Goal: Task Accomplishment & Management: Manage account settings

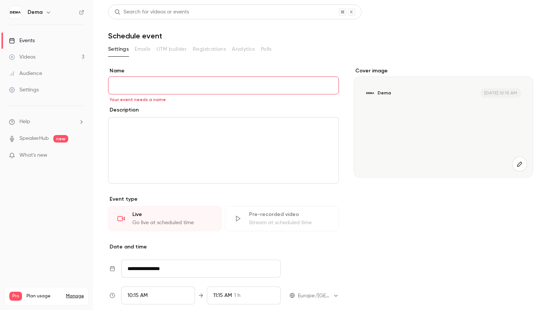
click at [34, 57] on div "Videos" at bounding box center [22, 56] width 26 height 7
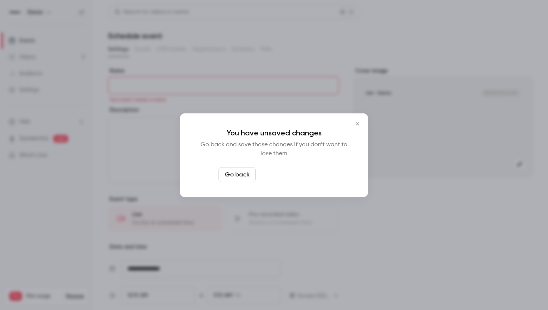
click at [309, 178] on button "Leave page anyway" at bounding box center [294, 174] width 71 height 15
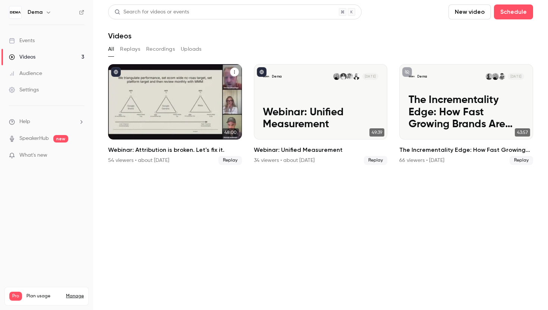
click at [172, 151] on h2 "Webinar: Attribution is broken. Let's fix it." at bounding box center [175, 149] width 134 height 9
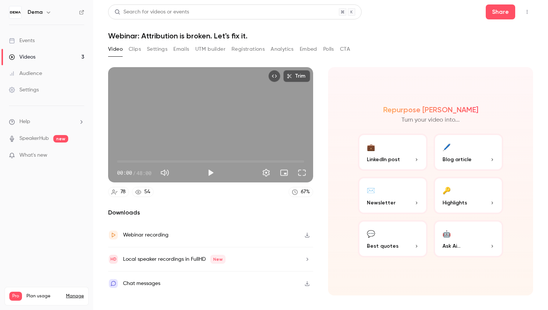
click at [250, 50] on button "Registrations" at bounding box center [247, 49] width 33 height 12
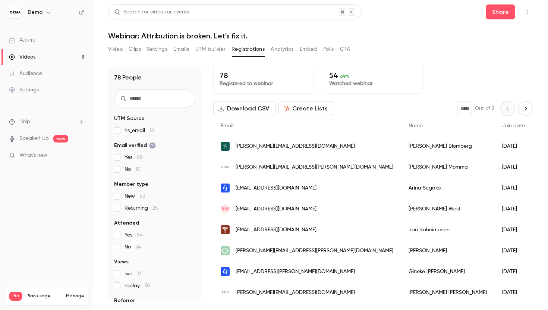
scroll to position [1, 0]
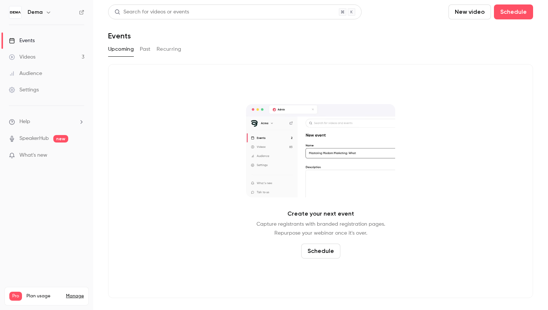
click at [57, 59] on link "Videos 3" at bounding box center [46, 57] width 93 height 16
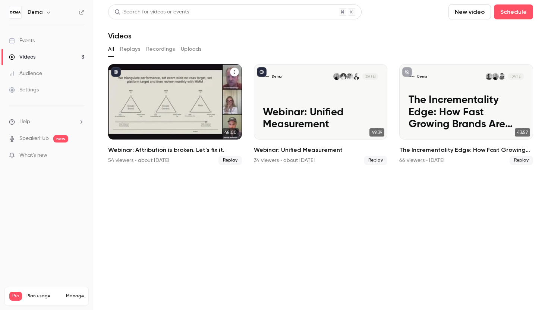
click at [233, 68] on button "Webinar: Attribution is broken. Let's fix it." at bounding box center [234, 71] width 9 height 9
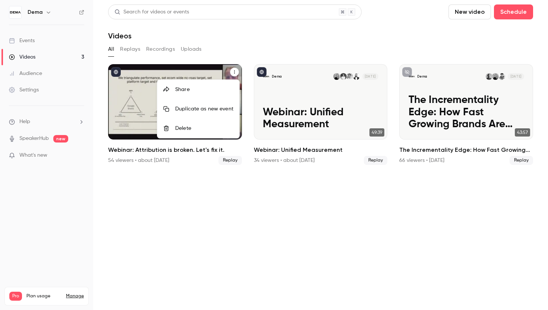
click at [192, 201] on div at bounding box center [274, 155] width 548 height 310
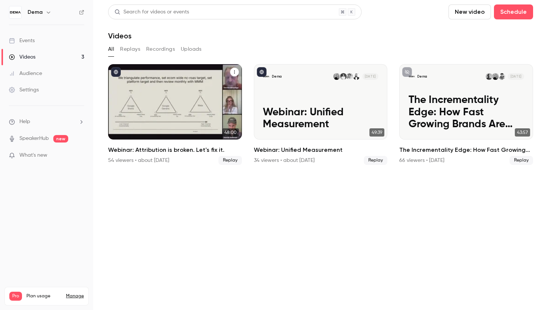
click at [161, 146] on h2 "Webinar: Attribution is broken. Let's fix it." at bounding box center [175, 149] width 134 height 9
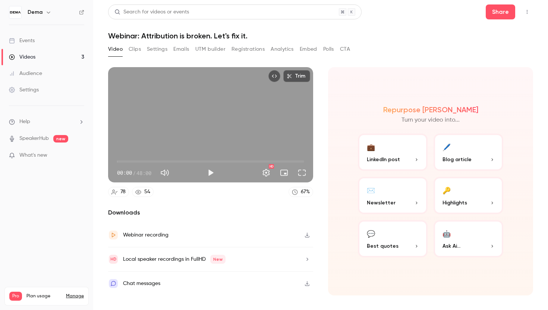
click at [531, 11] on button "Top Bar Actions" at bounding box center [527, 12] width 12 height 12
click at [406, 35] on div at bounding box center [274, 155] width 548 height 310
click at [306, 237] on icon "button" at bounding box center [307, 234] width 6 height 5
click at [306, 258] on icon "button" at bounding box center [307, 258] width 6 height 5
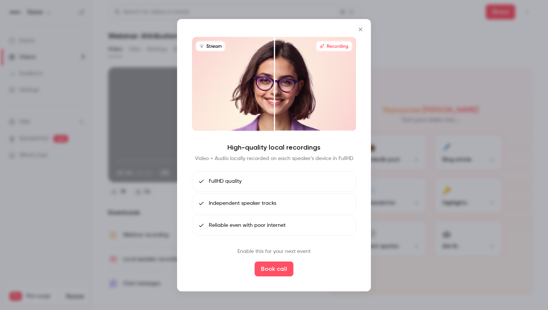
click at [359, 32] on icon "Close" at bounding box center [360, 29] width 9 height 6
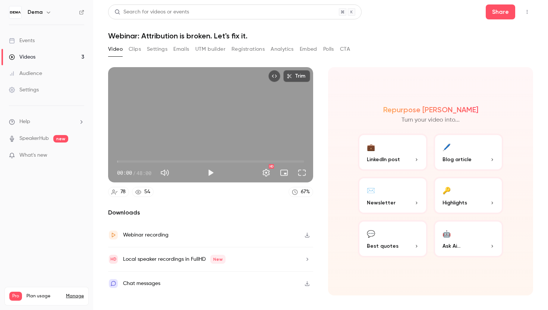
click at [530, 13] on icon "Top Bar Actions" at bounding box center [527, 11] width 6 height 5
click at [536, 10] on div at bounding box center [274, 155] width 548 height 310
click at [81, 122] on icon "help-dropdown-opener" at bounding box center [82, 121] width 2 height 3
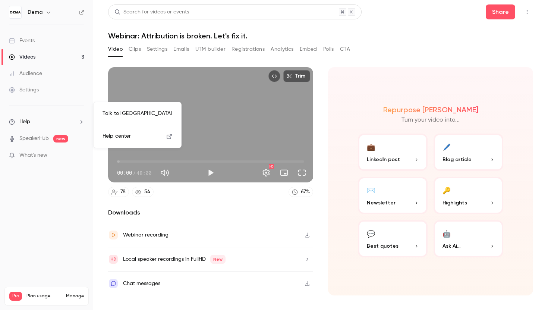
click at [328, 184] on div at bounding box center [274, 155] width 548 height 310
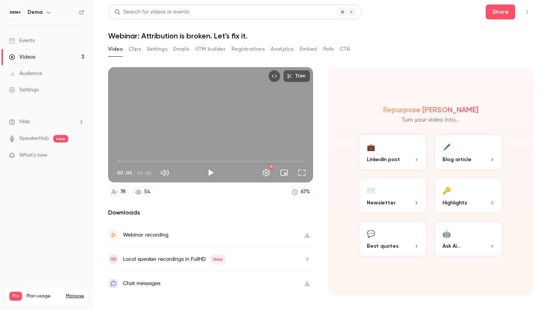
click at [530, 15] on button "Top Bar Actions" at bounding box center [527, 12] width 12 height 12
click at [44, 192] on div at bounding box center [274, 155] width 548 height 310
click at [49, 16] on button "button" at bounding box center [48, 12] width 9 height 9
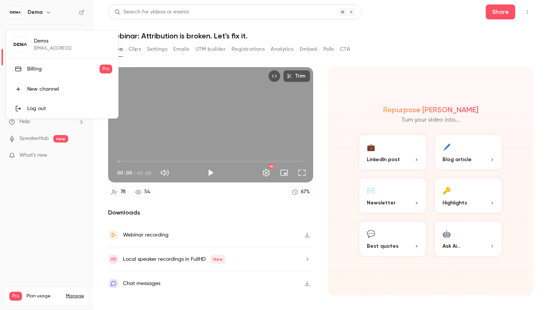
click at [79, 202] on div at bounding box center [274, 155] width 548 height 310
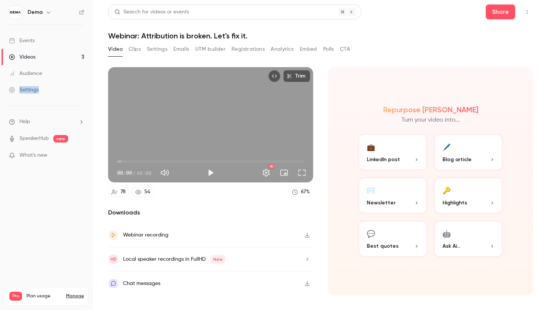
click at [75, 293] on link "Manage" at bounding box center [75, 296] width 18 height 6
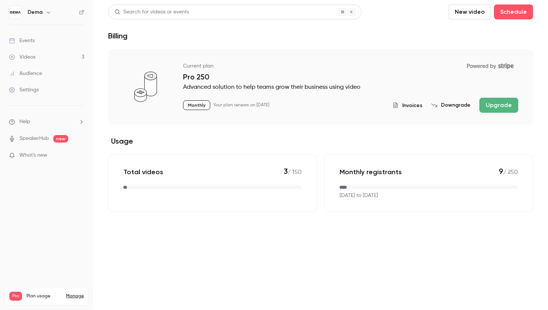
click at [198, 105] on p "Monthly" at bounding box center [196, 105] width 27 height 10
click at [48, 117] on ul "Help SpeakerHub new What's new" at bounding box center [46, 139] width 93 height 67
click at [80, 120] on icon "help-dropdown-opener" at bounding box center [81, 122] width 6 height 6
click at [106, 73] on div at bounding box center [274, 155] width 548 height 310
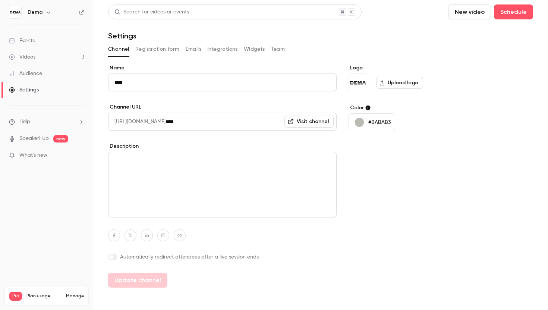
click at [47, 12] on icon "button" at bounding box center [48, 13] width 3 height 2
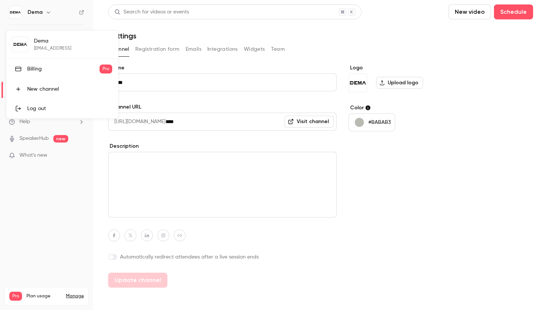
click at [20, 44] on div "Dema [EMAIL_ADDRESS] Billing Pro New channel Log out" at bounding box center [62, 75] width 112 height 88
click at [462, 192] on div at bounding box center [274, 155] width 548 height 310
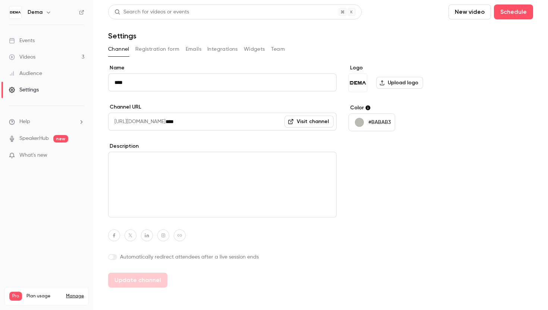
click at [32, 89] on div "Settings" at bounding box center [24, 89] width 30 height 7
click at [36, 74] on div "Audience" at bounding box center [25, 73] width 33 height 7
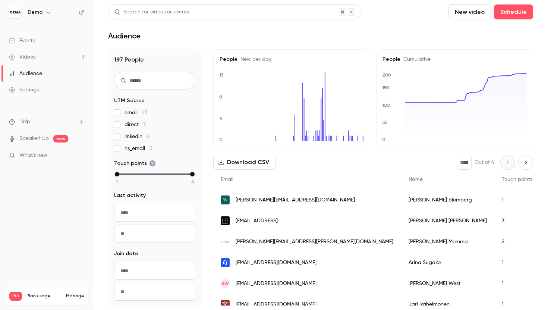
click at [30, 59] on div "Videos" at bounding box center [22, 56] width 26 height 7
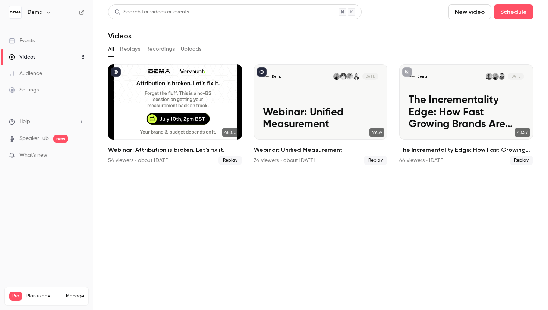
click at [28, 44] on link "Events" at bounding box center [46, 40] width 93 height 16
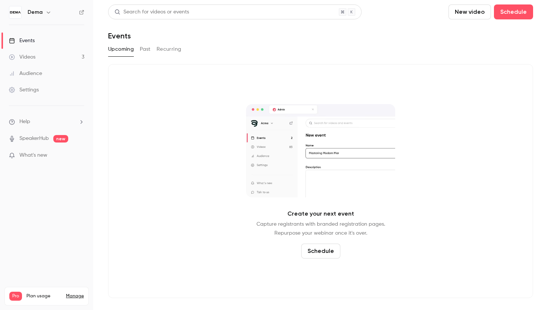
click at [43, 11] on div "Dema" at bounding box center [50, 12] width 45 height 9
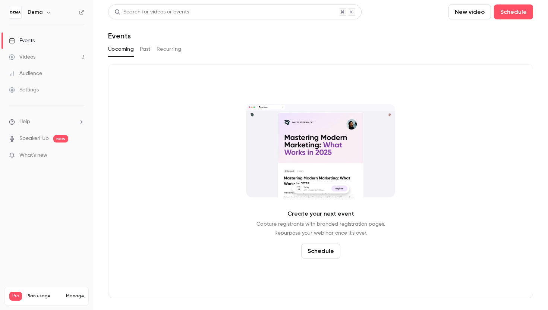
click at [28, 12] on h6 "Dema" at bounding box center [35, 12] width 15 height 7
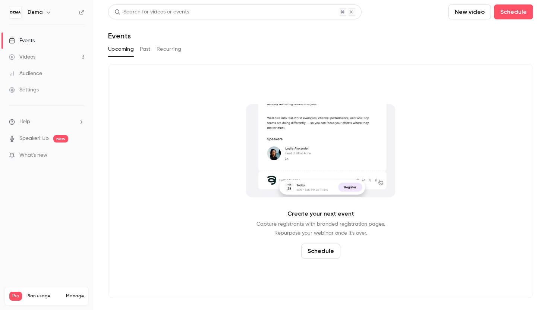
click at [48, 12] on icon "button" at bounding box center [48, 12] width 6 height 6
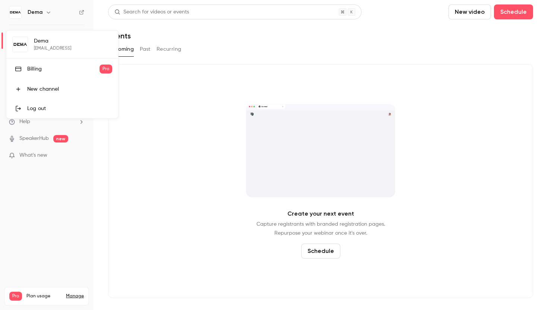
click at [34, 70] on div "Billing" at bounding box center [63, 68] width 72 height 7
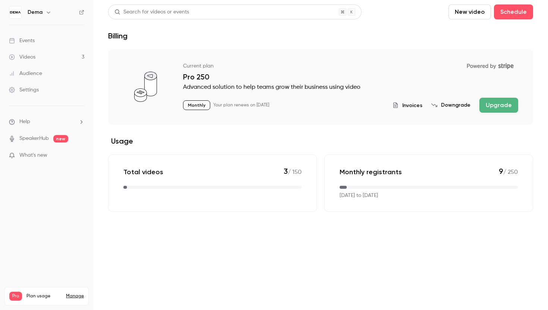
click at [372, 171] on p "Monthly registrants" at bounding box center [371, 171] width 62 height 9
click at [172, 176] on div "Total videos 3 / 150" at bounding box center [212, 172] width 178 height 10
click at [47, 10] on icon "button" at bounding box center [48, 12] width 6 height 6
click at [18, 9] on div at bounding box center [274, 155] width 548 height 310
click at [35, 12] on h6 "Dema" at bounding box center [35, 12] width 15 height 7
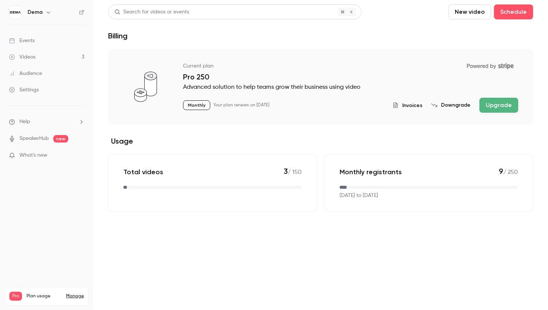
click at [79, 13] on icon at bounding box center [81, 12] width 4 height 4
